Goal: Find specific page/section

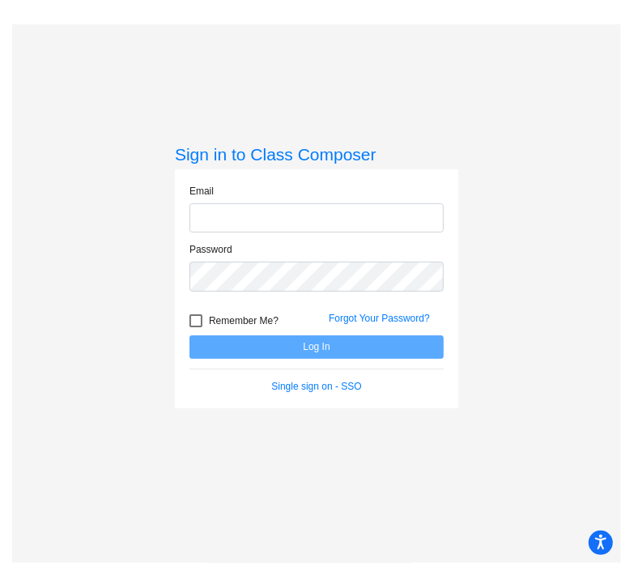
type input "[PERSON_NAME][EMAIL_ADDRESS][PERSON_NAME][DOMAIN_NAME]"
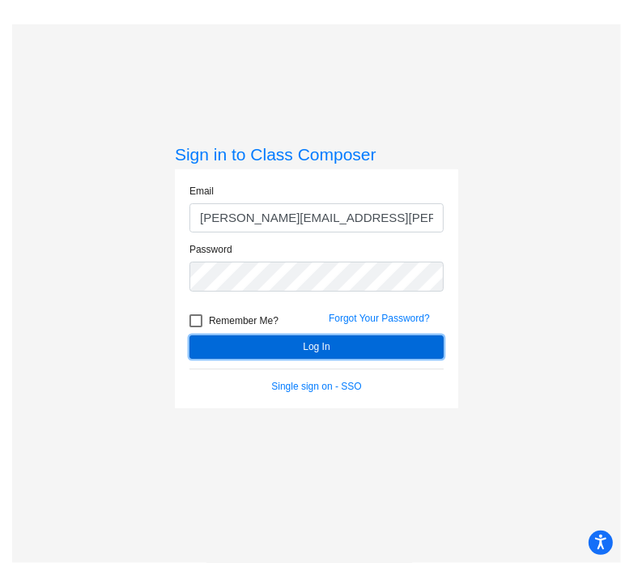
click at [266, 339] on button "Log In" at bounding box center [317, 346] width 254 height 23
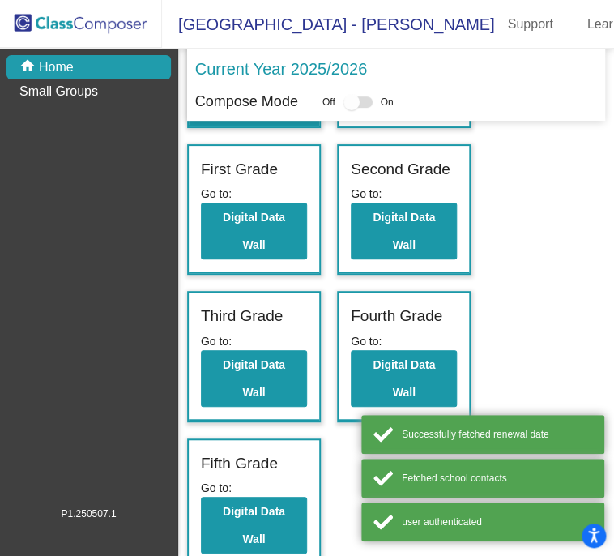
scroll to position [179, 0]
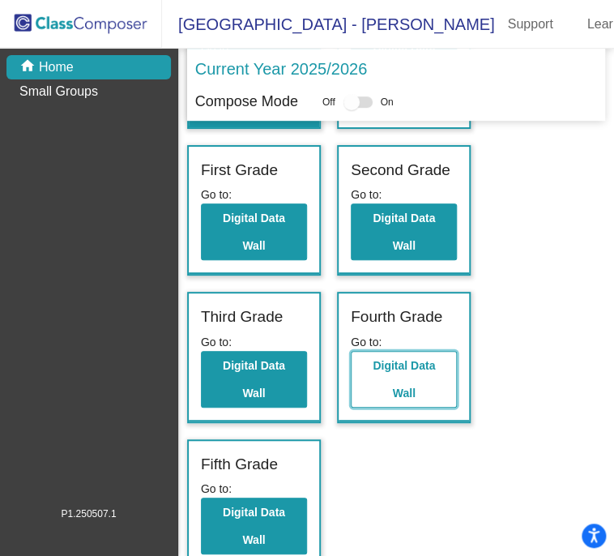
click at [407, 368] on button "Digital Data Wall" at bounding box center [404, 379] width 106 height 57
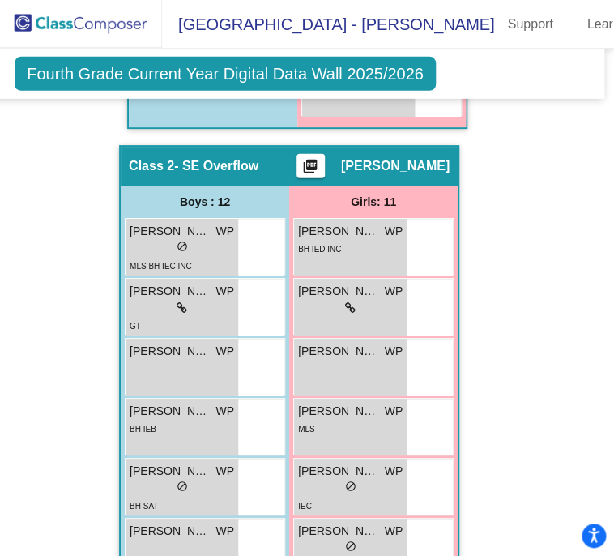
scroll to position [1208, 10]
